Goal: Task Accomplishment & Management: Use online tool/utility

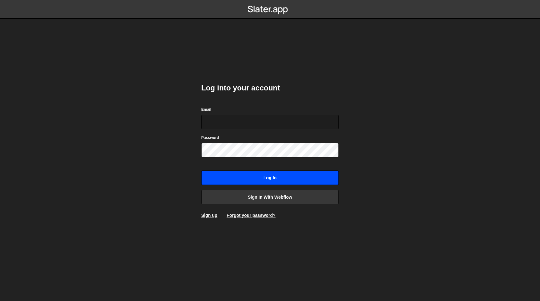
click at [267, 174] on input "Log in" at bounding box center [270, 177] width 138 height 14
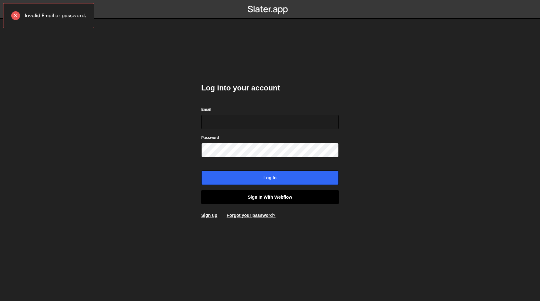
click at [270, 193] on link "Sign in with Webflow" at bounding box center [270, 197] width 138 height 14
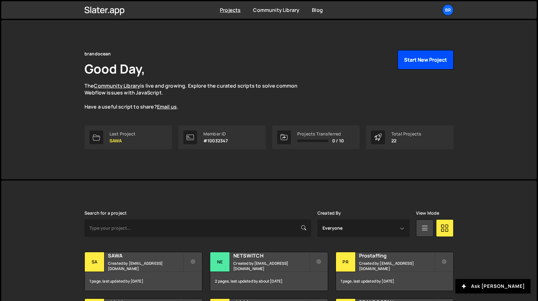
click at [413, 57] on button "Start New Project" at bounding box center [425, 59] width 56 height 19
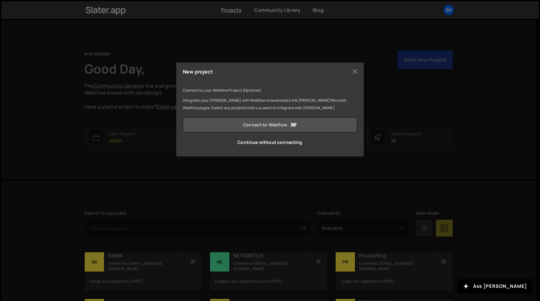
click at [225, 126] on link "Connect to Webflow" at bounding box center [270, 124] width 175 height 15
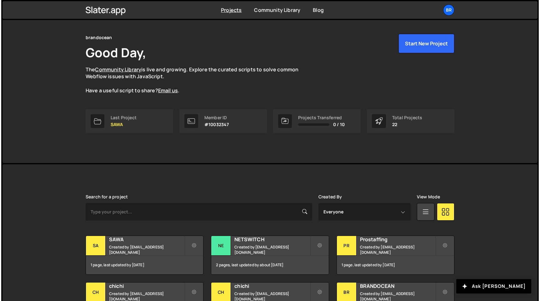
scroll to position [32, 0]
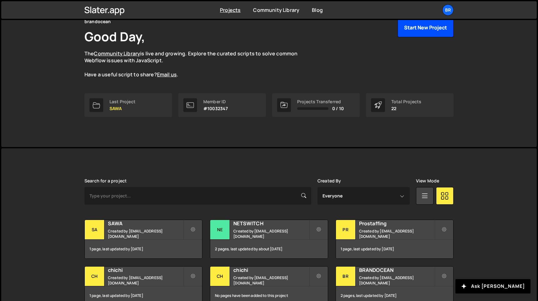
click at [405, 33] on button "Start New Project" at bounding box center [425, 27] width 56 height 19
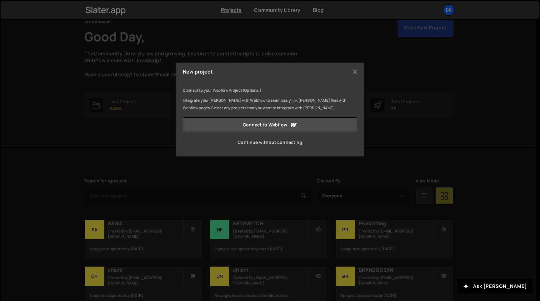
click at [259, 140] on link "Continue without connecting" at bounding box center [270, 142] width 175 height 15
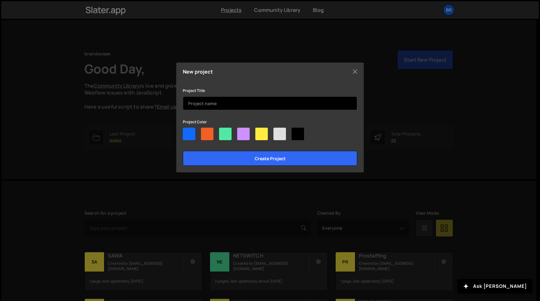
click at [253, 106] on input "text" at bounding box center [270, 103] width 175 height 14
type input "Stokjes"
click at [183, 151] on input "Create project" at bounding box center [270, 158] width 175 height 15
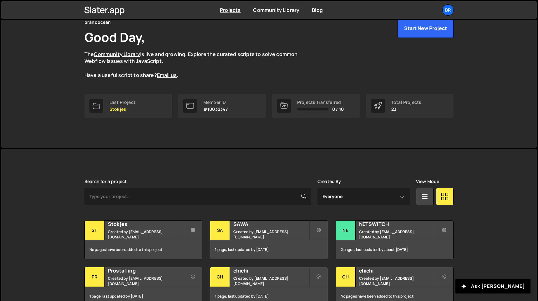
scroll to position [141, 0]
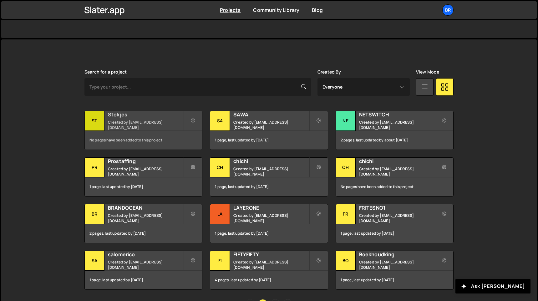
click at [152, 128] on div "Stokjes Created by [EMAIL_ADDRESS][DOMAIN_NAME]" at bounding box center [143, 120] width 117 height 19
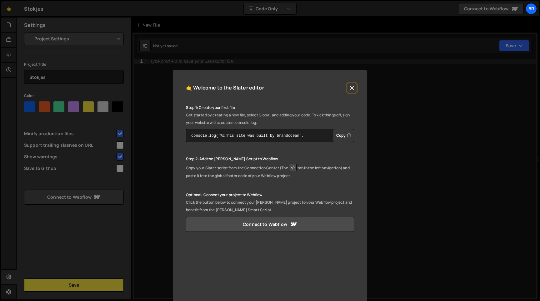
click at [354, 87] on button "Close" at bounding box center [351, 87] width 9 height 9
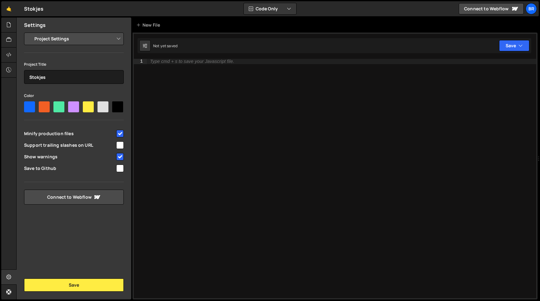
click at [164, 74] on div "Type cmd + s to save your Javascript file." at bounding box center [342, 184] width 390 height 250
click at [149, 25] on div "New File" at bounding box center [149, 25] width 26 height 6
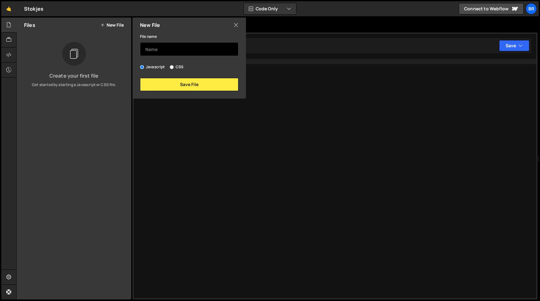
click at [159, 48] on input "text" at bounding box center [189, 49] width 99 height 14
type input "svr"
type input "stokjes"
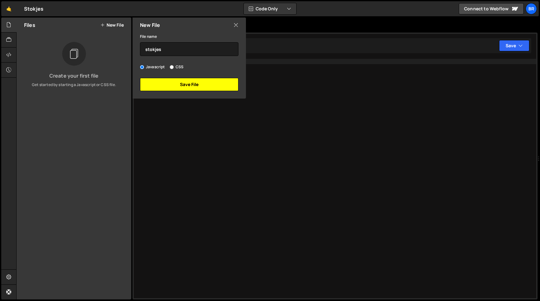
click at [176, 89] on button "Save File" at bounding box center [189, 84] width 99 height 13
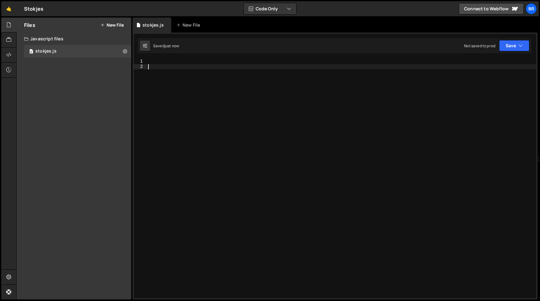
click at [185, 83] on div at bounding box center [342, 184] width 390 height 250
paste textarea "window.refreshScrollTrigger = () => ScrollTrigger.refresh();"
type textarea "window.refreshScrollTrigger = () => ScrollTrigger.refresh();"
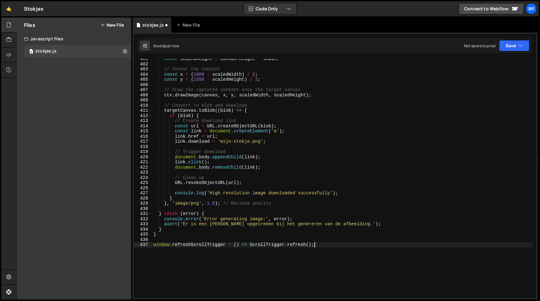
scroll to position [2078, 0]
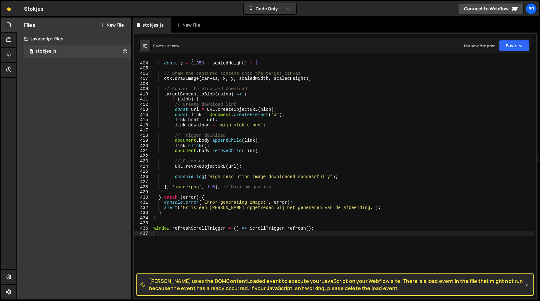
click at [224, 281] on span "Slater uses the DOMContentLoaded event to execute your JavaScript on your Webfl…" at bounding box center [336, 284] width 375 height 14
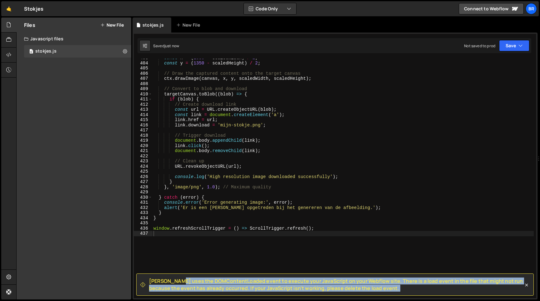
copy div "Slater uses the DOMContentLoaded event to execute your JavaScript on your Webfl…"
click at [12, 58] on div at bounding box center [8, 55] width 15 height 15
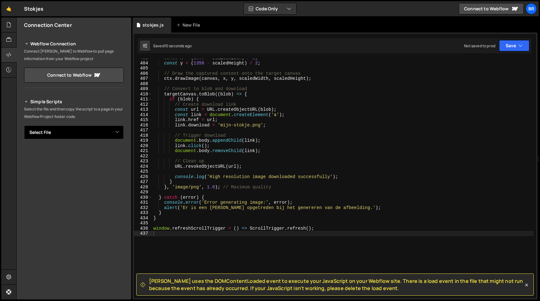
click at [94, 128] on select "Select File stokjes.js" at bounding box center [74, 132] width 100 height 14
select select "45534"
click at [24, 125] on select "Select File stokjes.js" at bounding box center [74, 132] width 100 height 14
click at [104, 153] on button "Copy" at bounding box center [104, 153] width 21 height 13
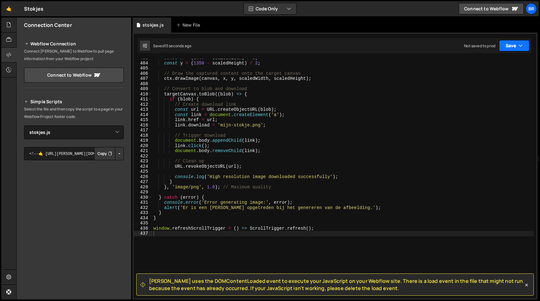
click at [514, 43] on button "Save" at bounding box center [514, 45] width 30 height 11
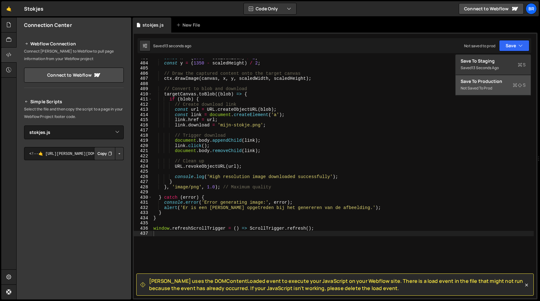
click at [480, 77] on button "Save to Production S Not saved to prod" at bounding box center [493, 85] width 75 height 20
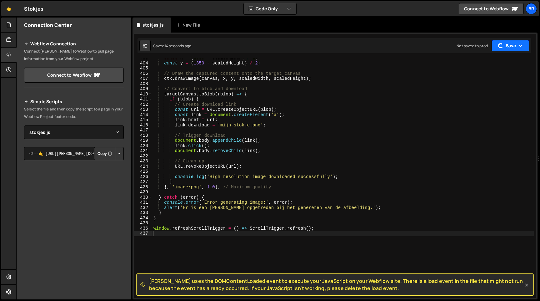
click at [515, 41] on button "Save" at bounding box center [511, 45] width 38 height 11
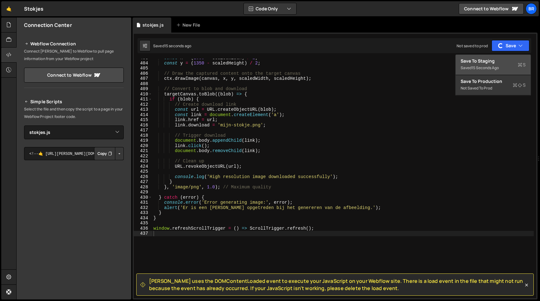
click at [474, 68] on div "15 seconds ago" at bounding box center [485, 67] width 27 height 5
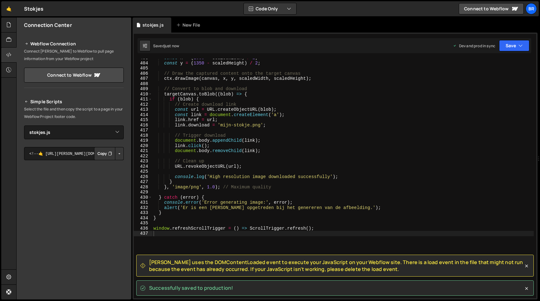
click at [97, 156] on button "Copy" at bounding box center [104, 153] width 21 height 13
click at [115, 154] on button "Button group with nested dropdown" at bounding box center [119, 153] width 9 height 13
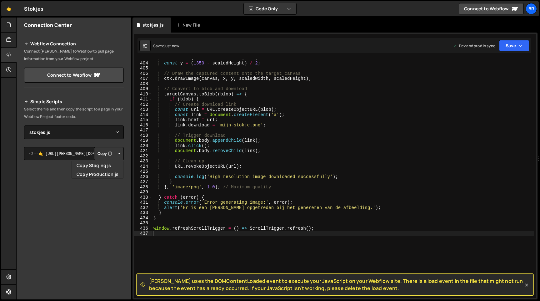
click at [103, 154] on button "Copy" at bounding box center [104, 153] width 21 height 13
click at [108, 154] on icon "Button group with nested dropdown" at bounding box center [110, 153] width 4 height 6
click at [115, 154] on button "Button group with nested dropdown" at bounding box center [119, 153] width 9 height 13
click at [106, 163] on link "Copy Staging js" at bounding box center [98, 165] width 52 height 9
click at [297, 132] on div "const x = ( 1080 - scaledWidth ) / 2 ; const y = ( 1350 - scaledHeight ) / 2 ; …" at bounding box center [343, 180] width 382 height 250
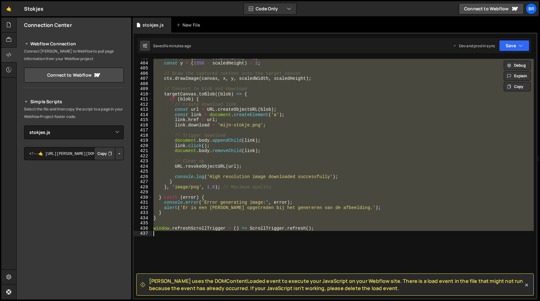
paste textarea
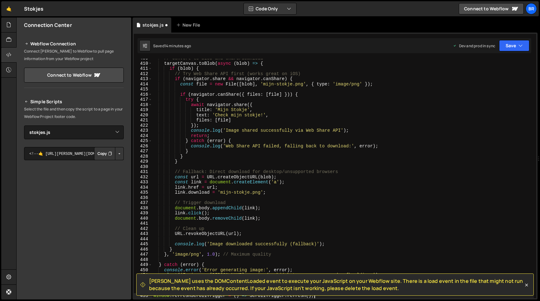
scroll to position [2109, 0]
click at [297, 132] on div "// Convert to blob and share/download targetCanvas . toBlob ( async ( blob ) =>…" at bounding box center [343, 181] width 382 height 250
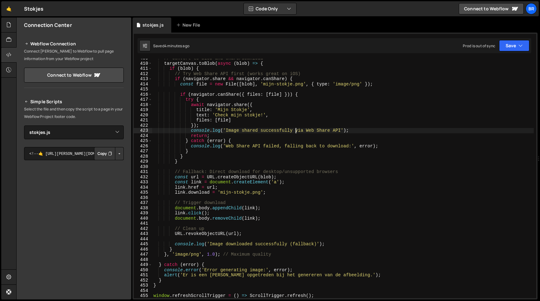
click at [225, 159] on div "// Convert to blob and share/download targetCanvas . toBlob ( async ( blob ) =>…" at bounding box center [343, 181] width 382 height 250
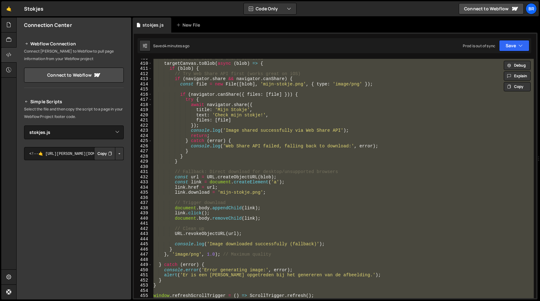
paste textarea
type textarea "window.refreshScrollTrigger = () => ScrollTrigger.refresh();"
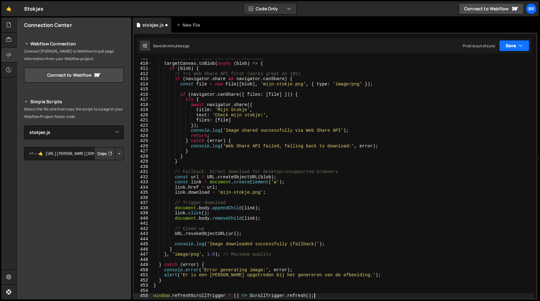
click at [528, 46] on button "Save" at bounding box center [514, 45] width 30 height 11
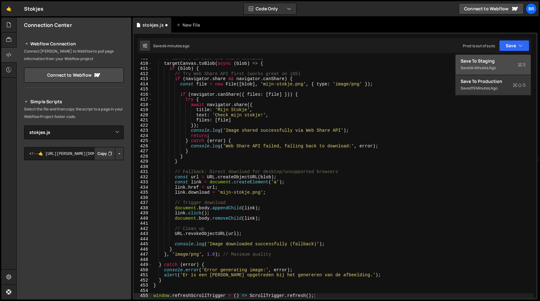
click at [490, 61] on div "Save to Staging S" at bounding box center [493, 61] width 65 height 6
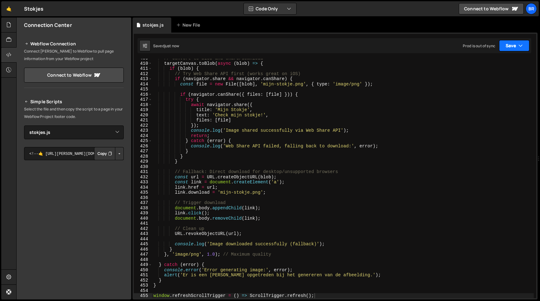
click at [507, 43] on button "Save" at bounding box center [514, 45] width 30 height 11
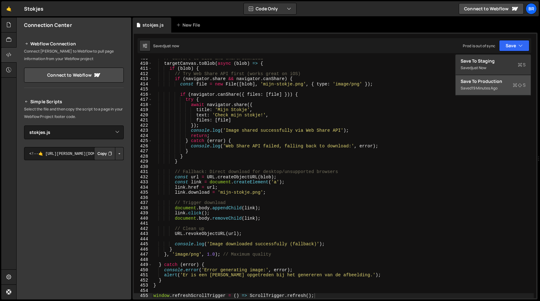
click at [485, 81] on div "Save to Production S" at bounding box center [493, 81] width 65 height 6
